Goal: Communication & Community: Connect with others

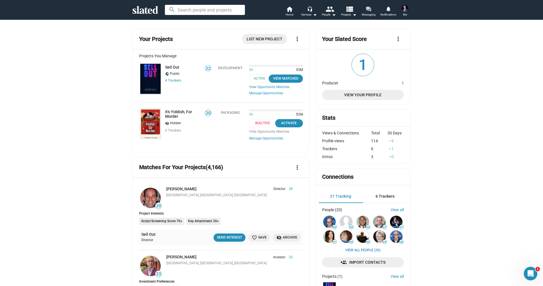
click at [372, 10] on link "forum Messaging" at bounding box center [368, 12] width 20 height 12
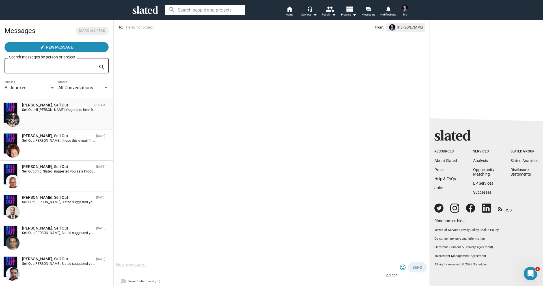
click at [57, 120] on div "[PERSON_NAME], Sell Out 7:16 AM Sell Out: Hi [PERSON_NAME] It's good to hear fr…" at bounding box center [56, 115] width 106 height 24
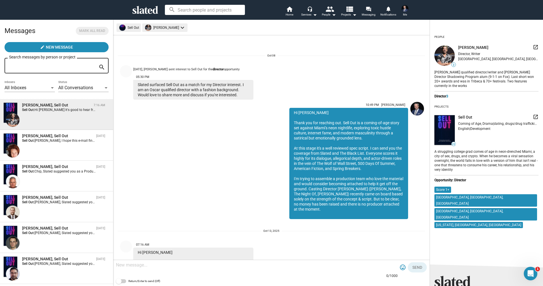
scroll to position [41, 0]
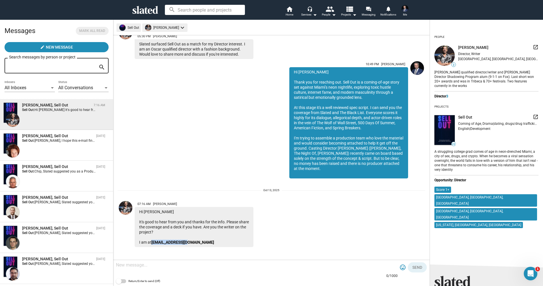
drag, startPoint x: 197, startPoint y: 246, endPoint x: 153, endPoint y: 246, distance: 43.2
click at [153, 246] on div "Hi [PERSON_NAME] It's good to hear from you and thanks for the info. Please sha…" at bounding box center [194, 227] width 119 height 40
copy link "[EMAIL_ADDRESS][DOMAIN_NAME]"
click at [158, 204] on span "[PERSON_NAME]" at bounding box center [165, 204] width 24 height 4
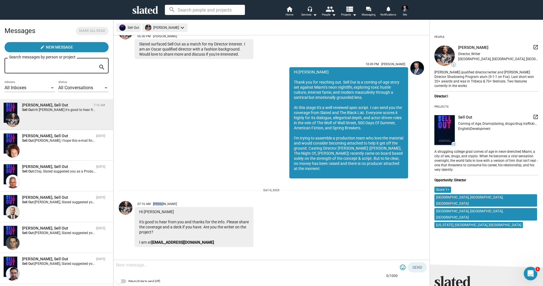
copy span "Naman"
